Goal: Find specific page/section: Find specific page/section

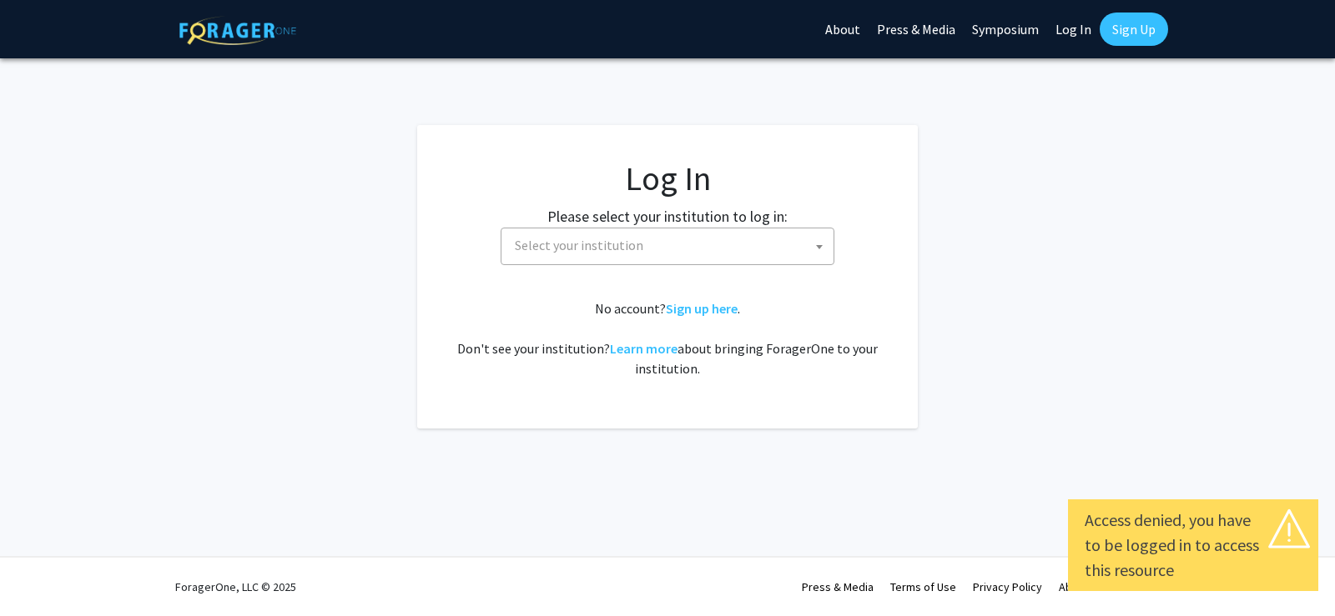
select select
click at [610, 246] on span "Select your institution" at bounding box center [579, 245] width 128 height 17
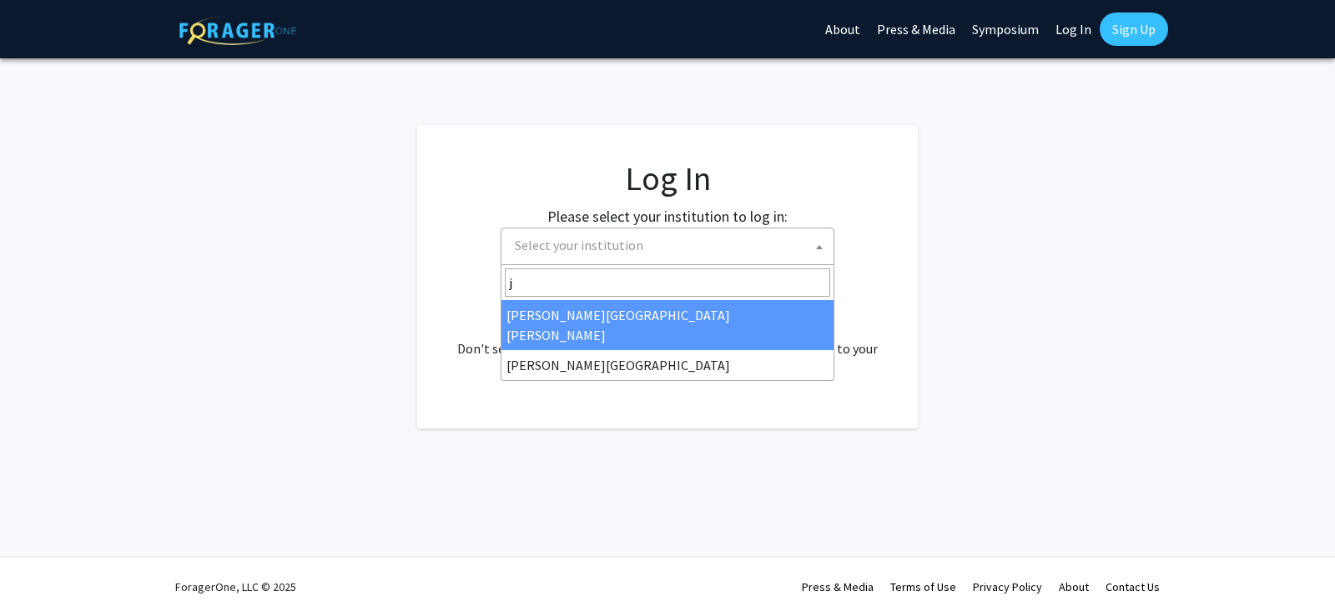
type input "j"
select select "1"
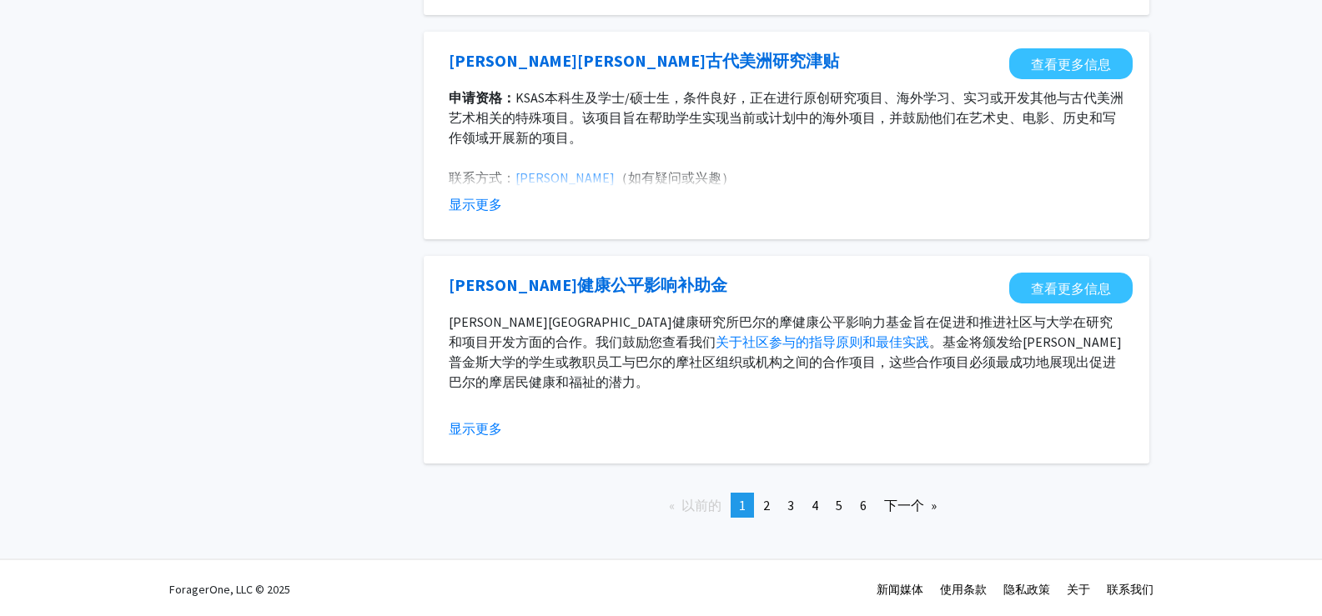
scroll to position [1848, 0]
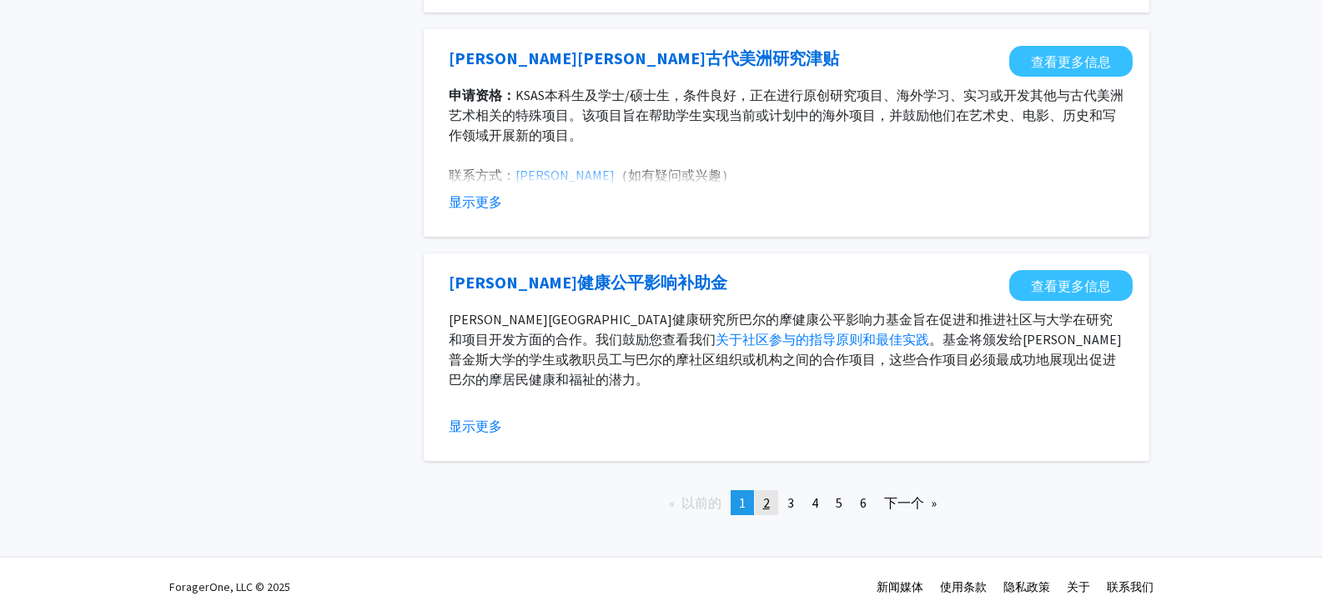
click at [772, 497] on link "页 2" at bounding box center [766, 503] width 23 height 25
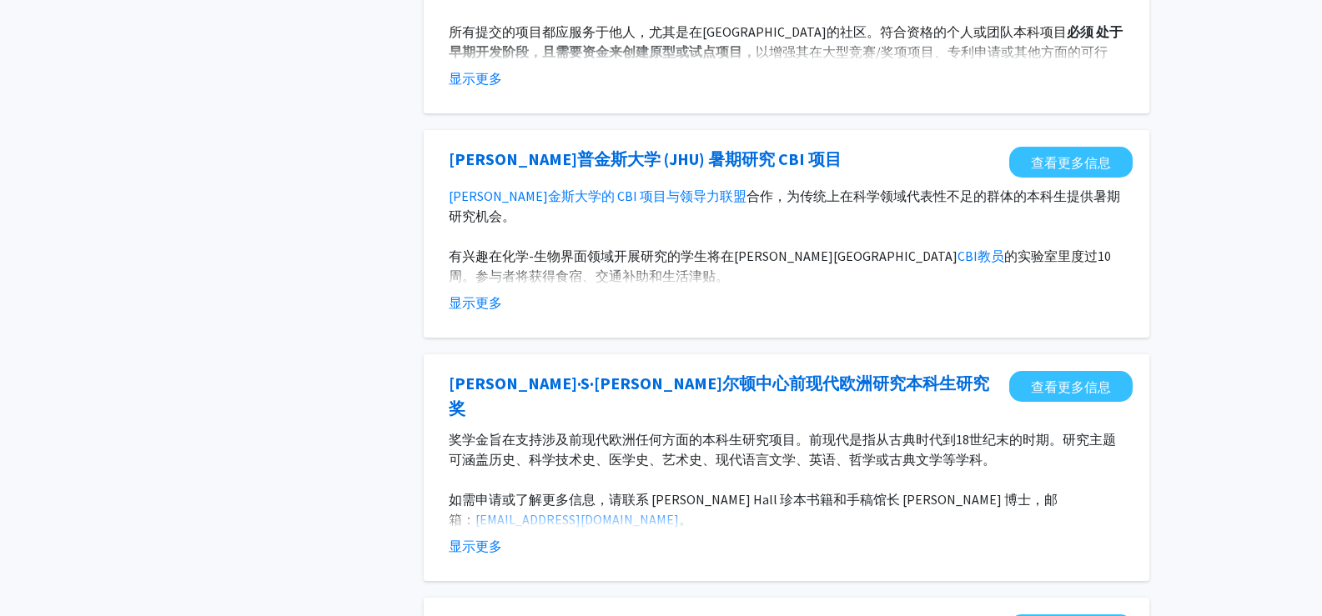
scroll to position [683, 0]
